Goal: Find specific page/section: Find specific page/section

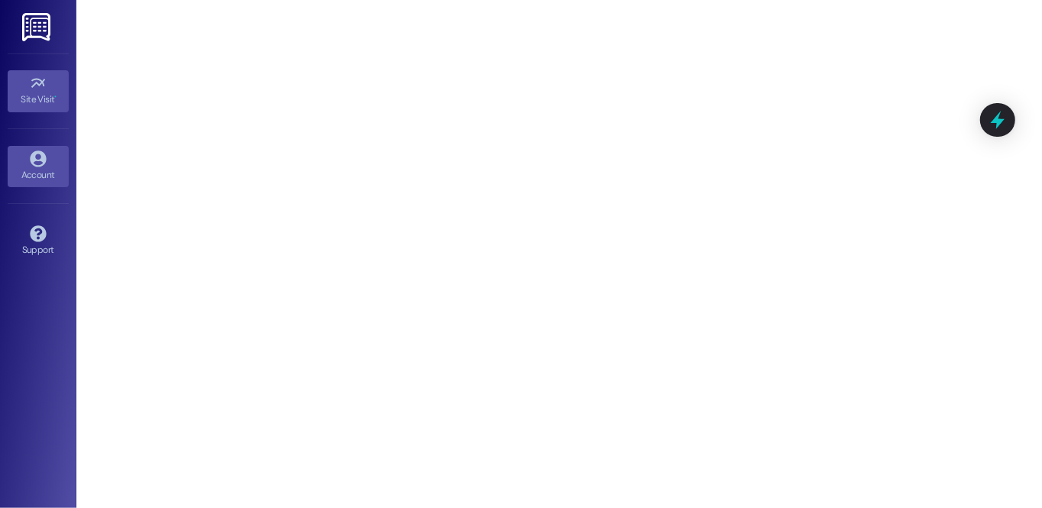
click at [39, 154] on icon at bounding box center [38, 159] width 17 height 17
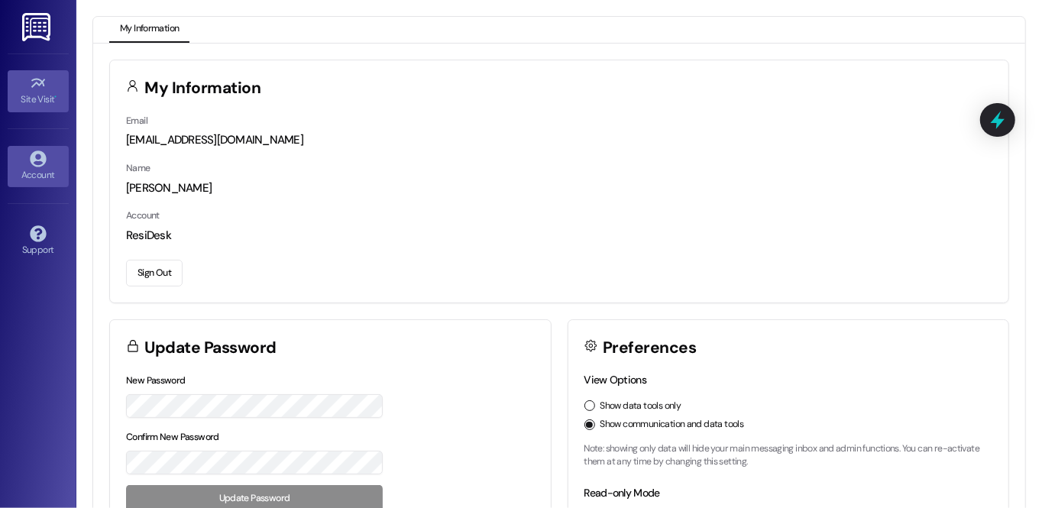
click at [50, 100] on div "Site Visit •" at bounding box center [38, 99] width 76 height 15
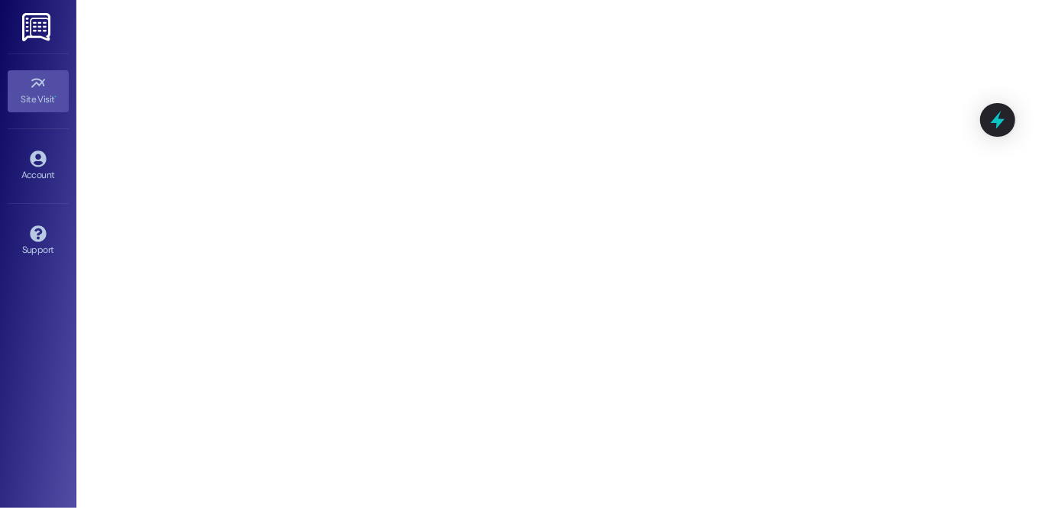
click at [21, 21] on link at bounding box center [37, 26] width 49 height 53
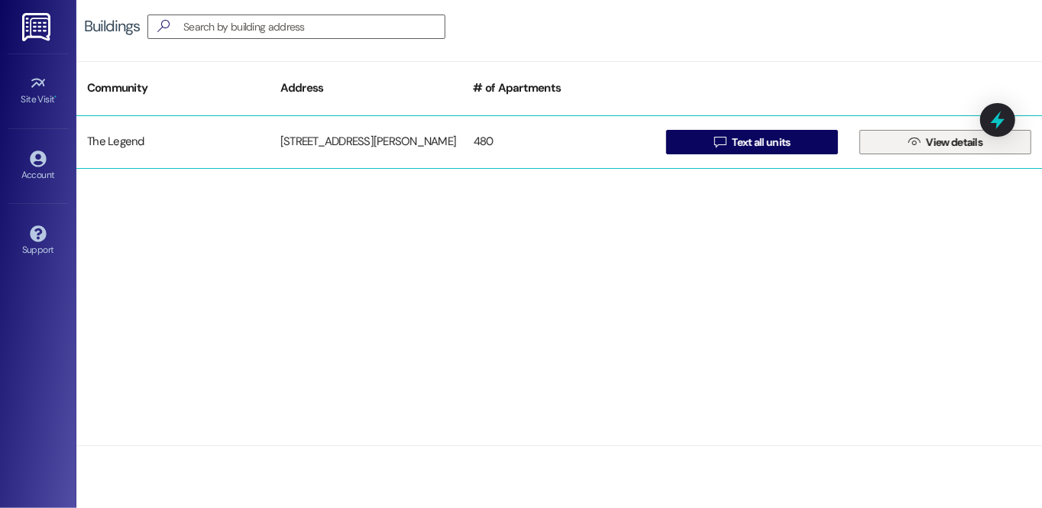
click at [930, 146] on span "View details" at bounding box center [954, 142] width 57 height 16
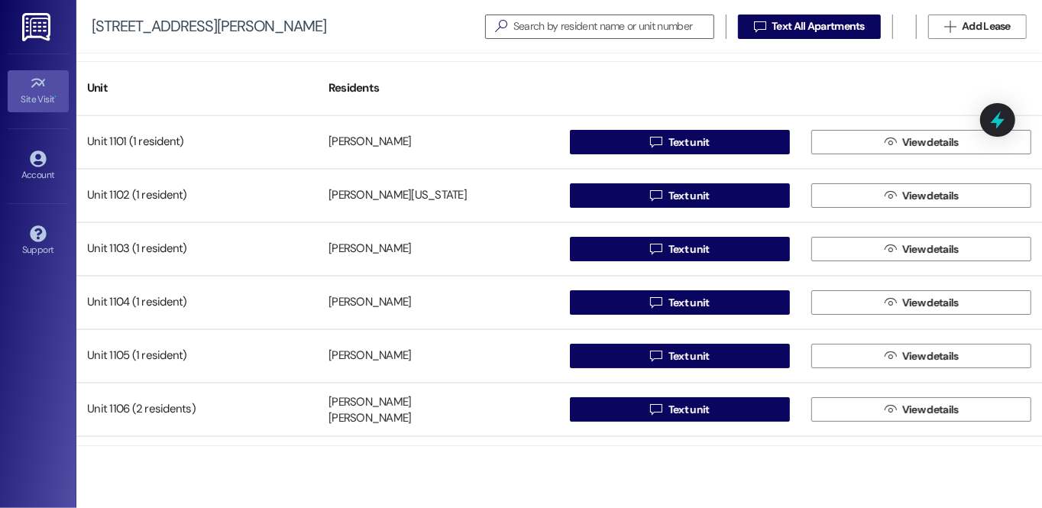
click at [39, 96] on div "Site Visit •" at bounding box center [38, 99] width 76 height 15
